Goal: Task Accomplishment & Management: Use online tool/utility

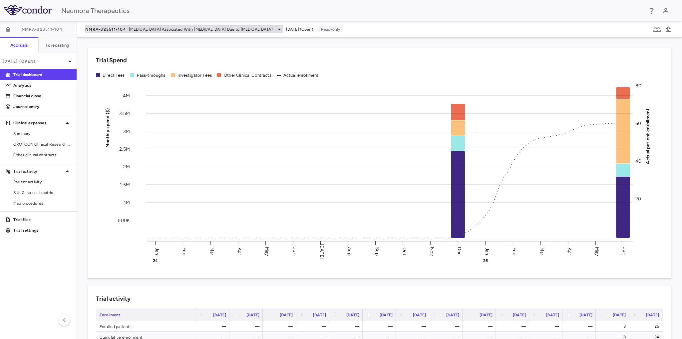
click at [275, 26] on icon at bounding box center [279, 29] width 8 height 8
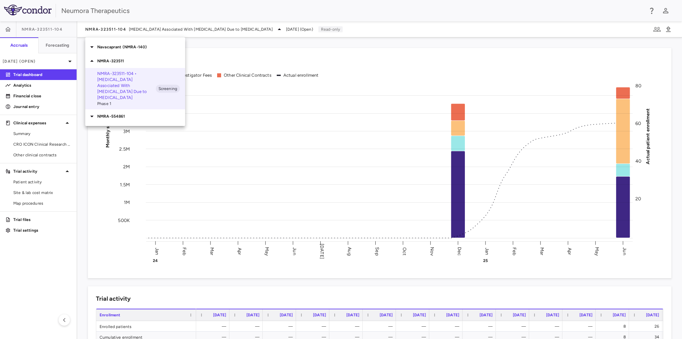
click at [129, 47] on p "Navacaprant (NMRA-140)" at bounding box center [141, 47] width 88 height 6
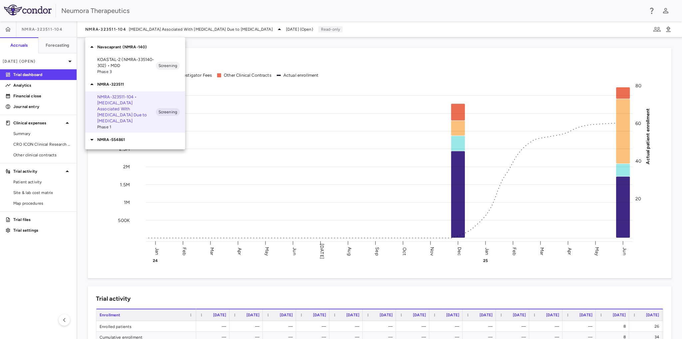
click at [120, 137] on p "NMRA-554861" at bounding box center [141, 140] width 88 height 6
click at [113, 149] on p "NMRA‐554861‐101 • [MEDICAL_DATA]" at bounding box center [126, 155] width 59 height 12
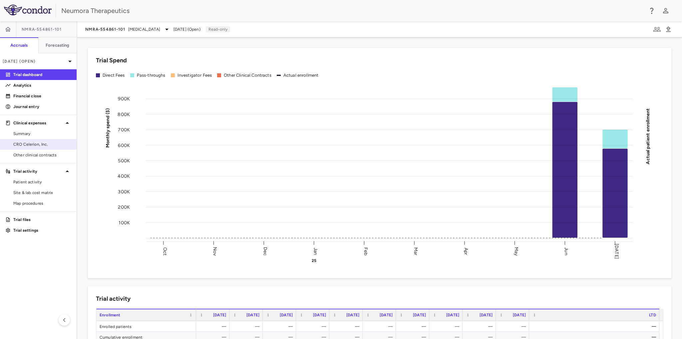
click at [29, 144] on span "CRO Celerion, Inc." at bounding box center [42, 144] width 58 height 6
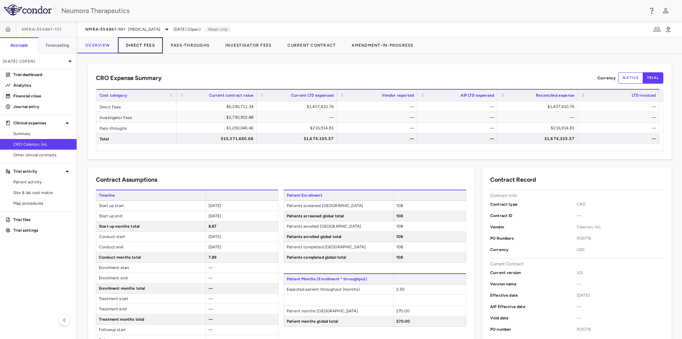
click at [138, 43] on button "Direct Fees" at bounding box center [140, 45] width 45 height 16
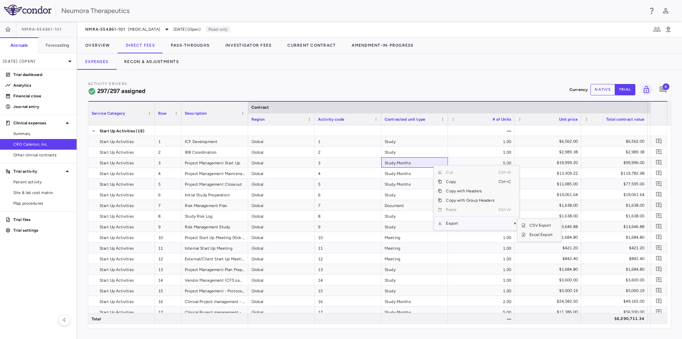
click at [456, 223] on span "Export" at bounding box center [470, 222] width 56 height 9
click at [542, 234] on span "Excel Export" at bounding box center [540, 234] width 31 height 9
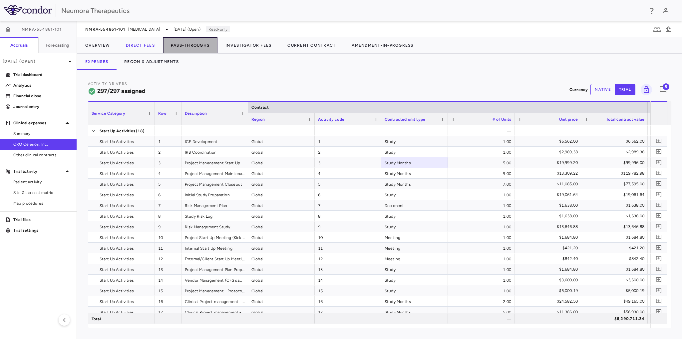
click at [201, 44] on button "Pass-Throughs" at bounding box center [190, 45] width 55 height 16
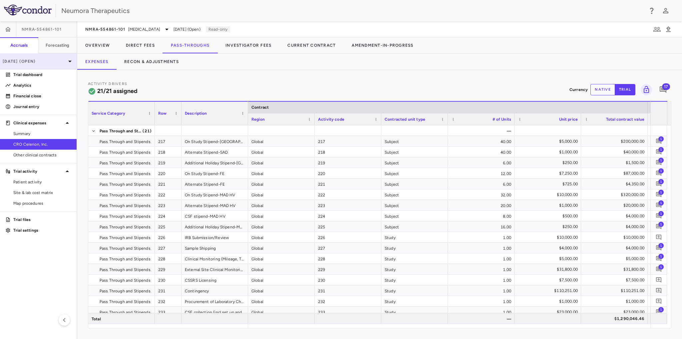
click at [67, 61] on icon at bounding box center [70, 61] width 8 height 8
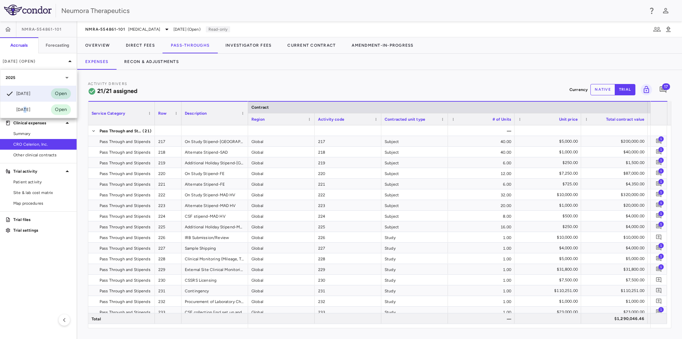
click at [24, 111] on div "[DATE]" at bounding box center [18, 110] width 25 height 8
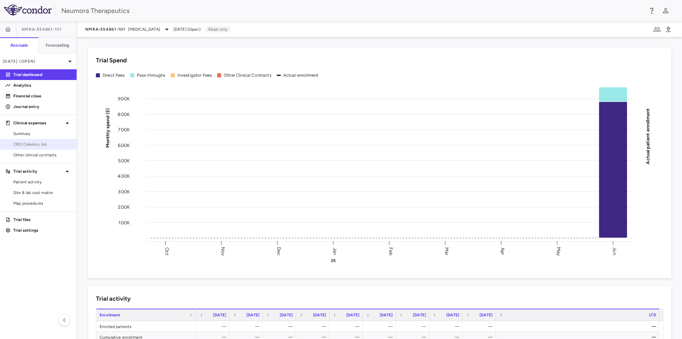
click at [23, 142] on span "CRO Celerion, Inc." at bounding box center [42, 144] width 58 height 6
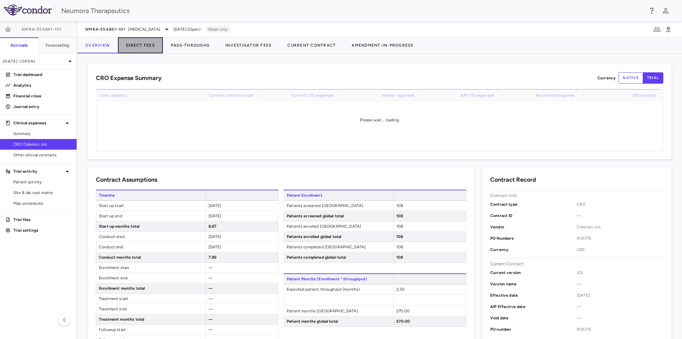
click at [142, 43] on button "Direct Fees" at bounding box center [140, 45] width 45 height 16
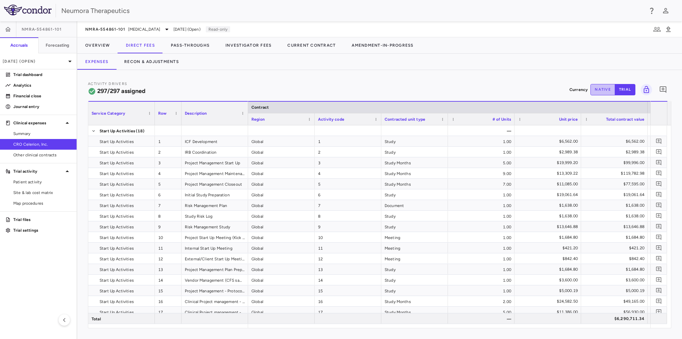
click at [603, 88] on button "native" at bounding box center [602, 89] width 25 height 11
click at [622, 86] on button "trial" at bounding box center [625, 89] width 21 height 11
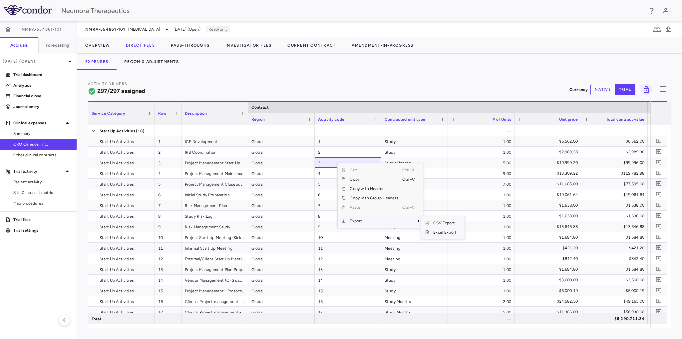
click at [438, 232] on span "Excel Export" at bounding box center [444, 231] width 31 height 9
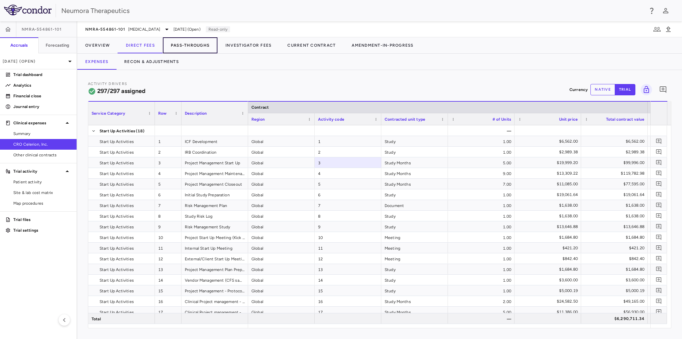
click at [198, 44] on button "Pass-Throughs" at bounding box center [190, 45] width 55 height 16
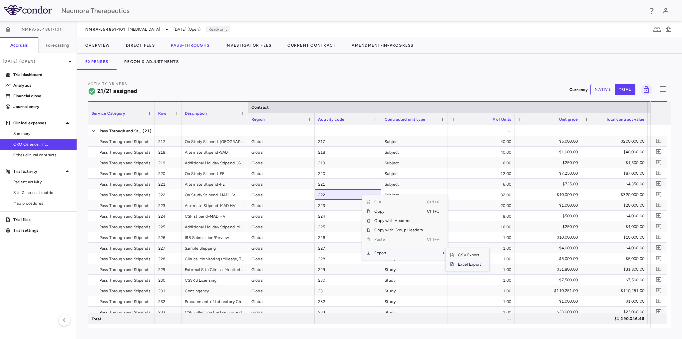
click at [461, 265] on span "Excel Export" at bounding box center [469, 263] width 31 height 9
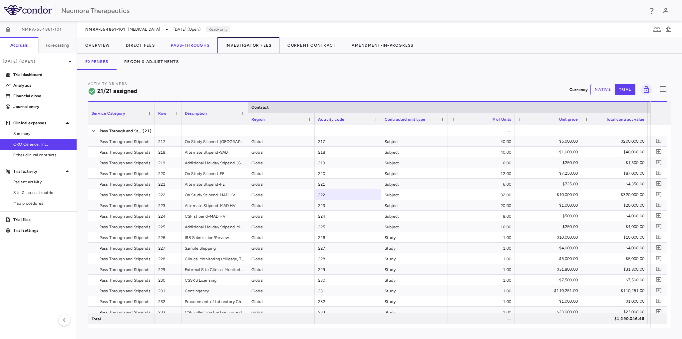
click at [249, 42] on button "Investigator Fees" at bounding box center [248, 45] width 62 height 16
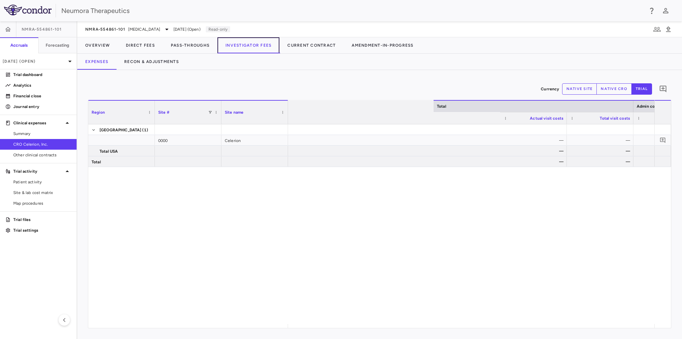
scroll to position [0, 641]
